Goal: Find specific page/section: Find specific page/section

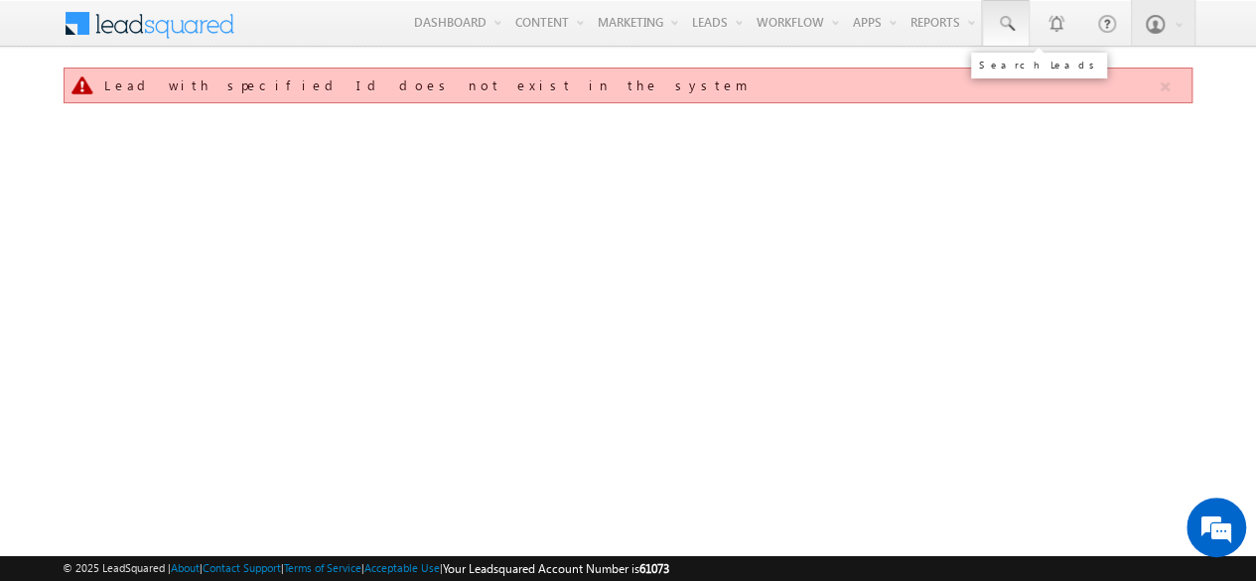
click at [1013, 21] on span at bounding box center [1006, 24] width 20 height 20
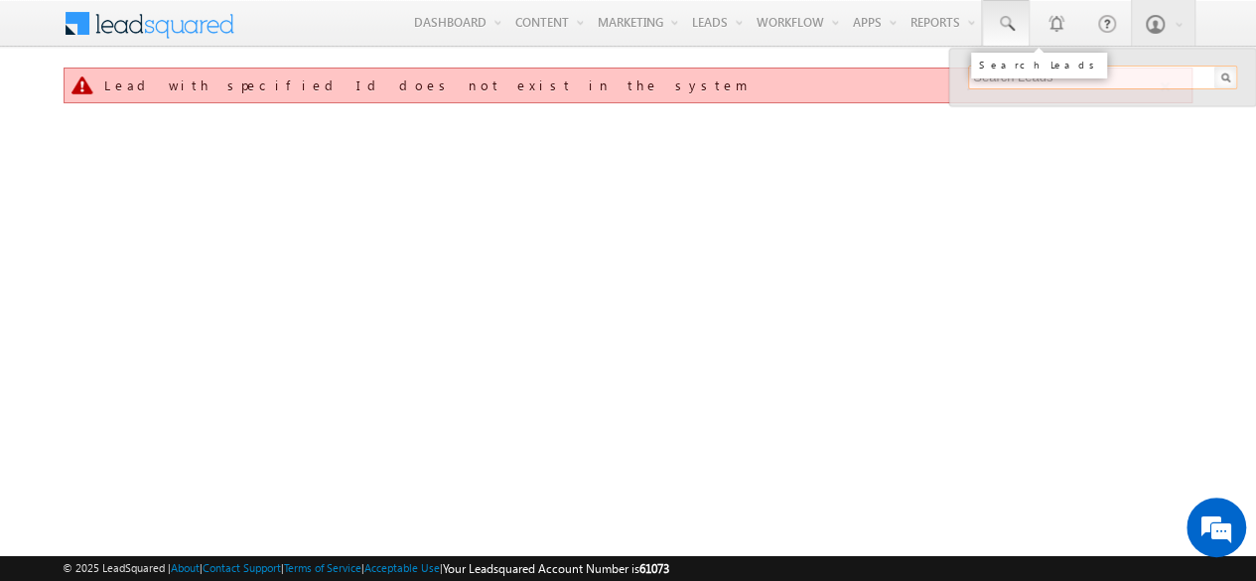
paste input "SME0000536"
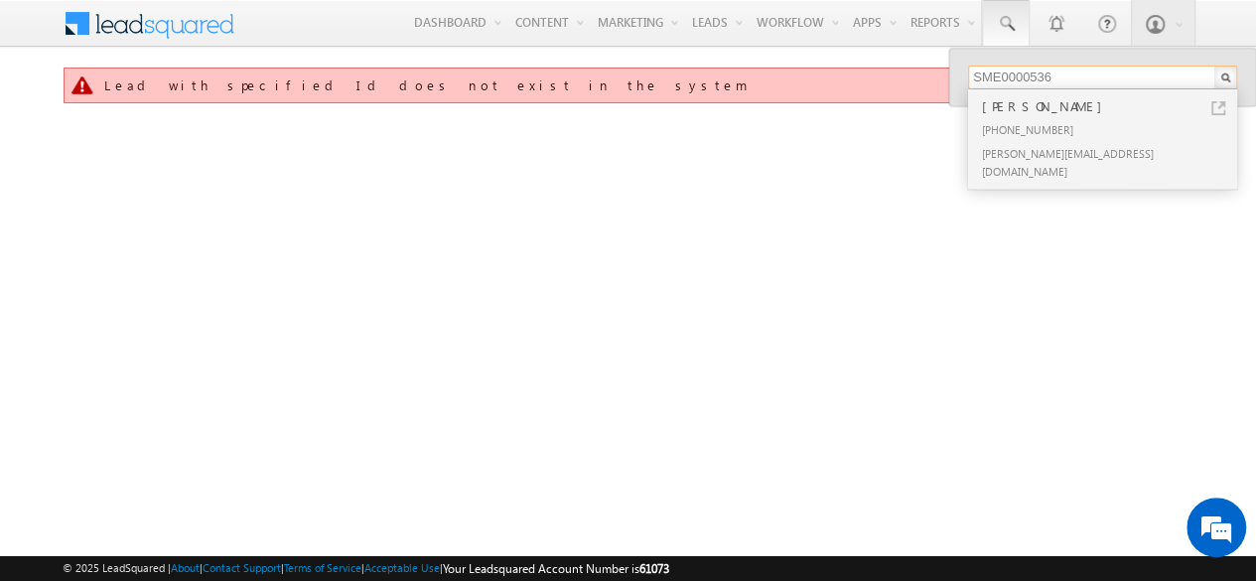
type input "SME0000536"
click at [1059, 110] on div "[PERSON_NAME]" at bounding box center [1111, 106] width 266 height 22
